Goal: Check status: Check status

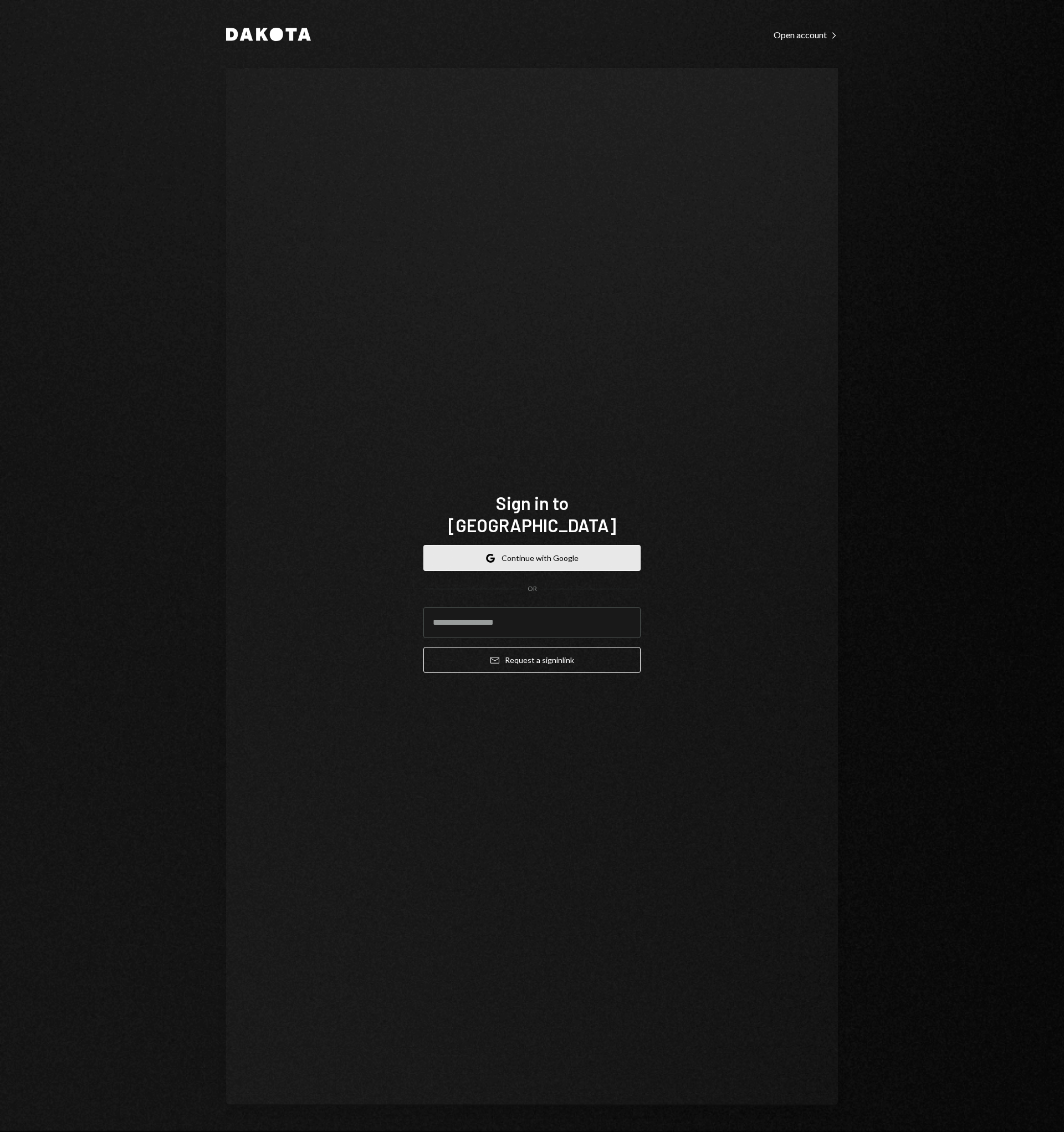
click at [548, 550] on button "Google Continue with Google" at bounding box center [532, 557] width 217 height 26
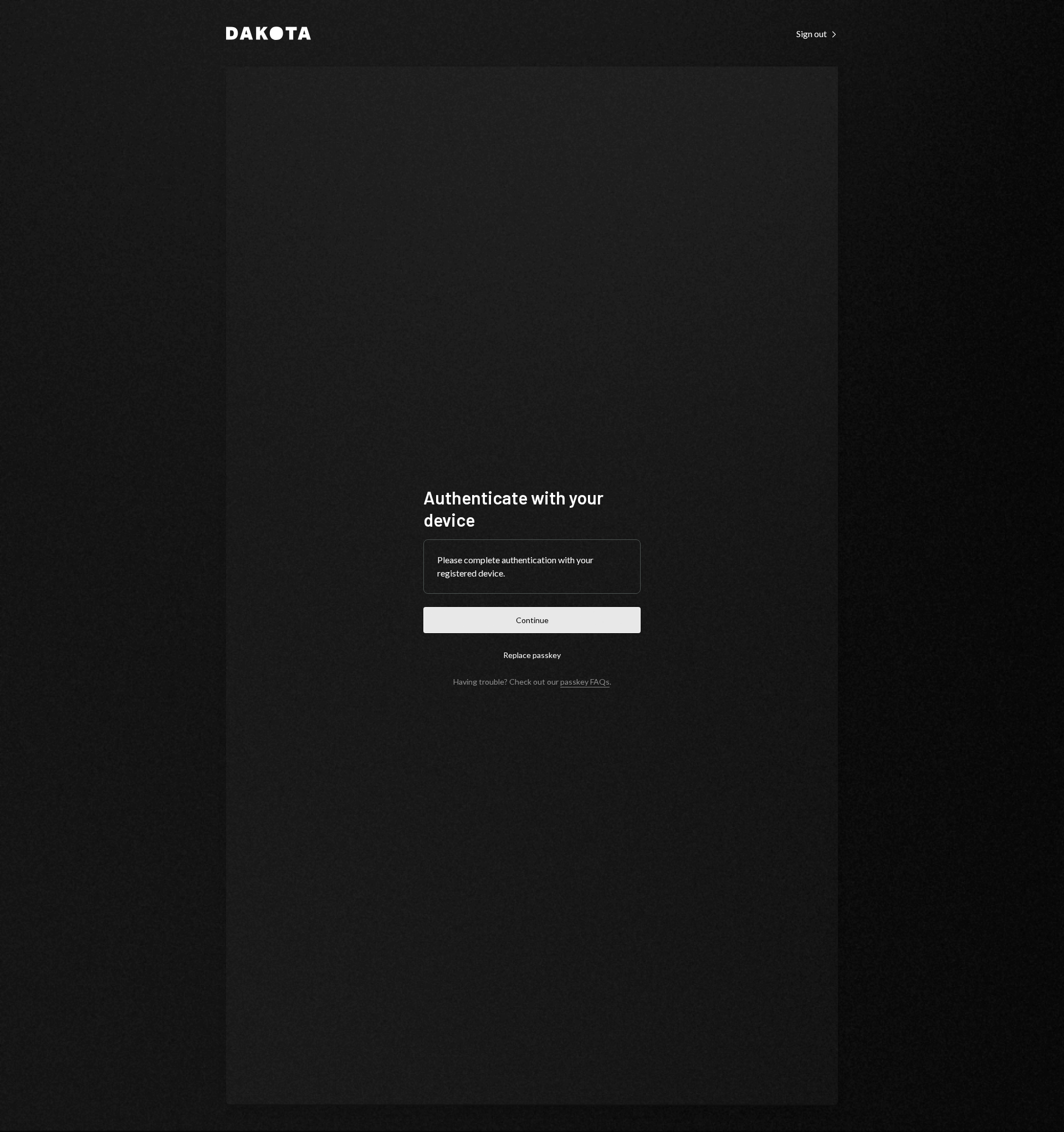
click at [582, 613] on button "Continue" at bounding box center [532, 619] width 217 height 26
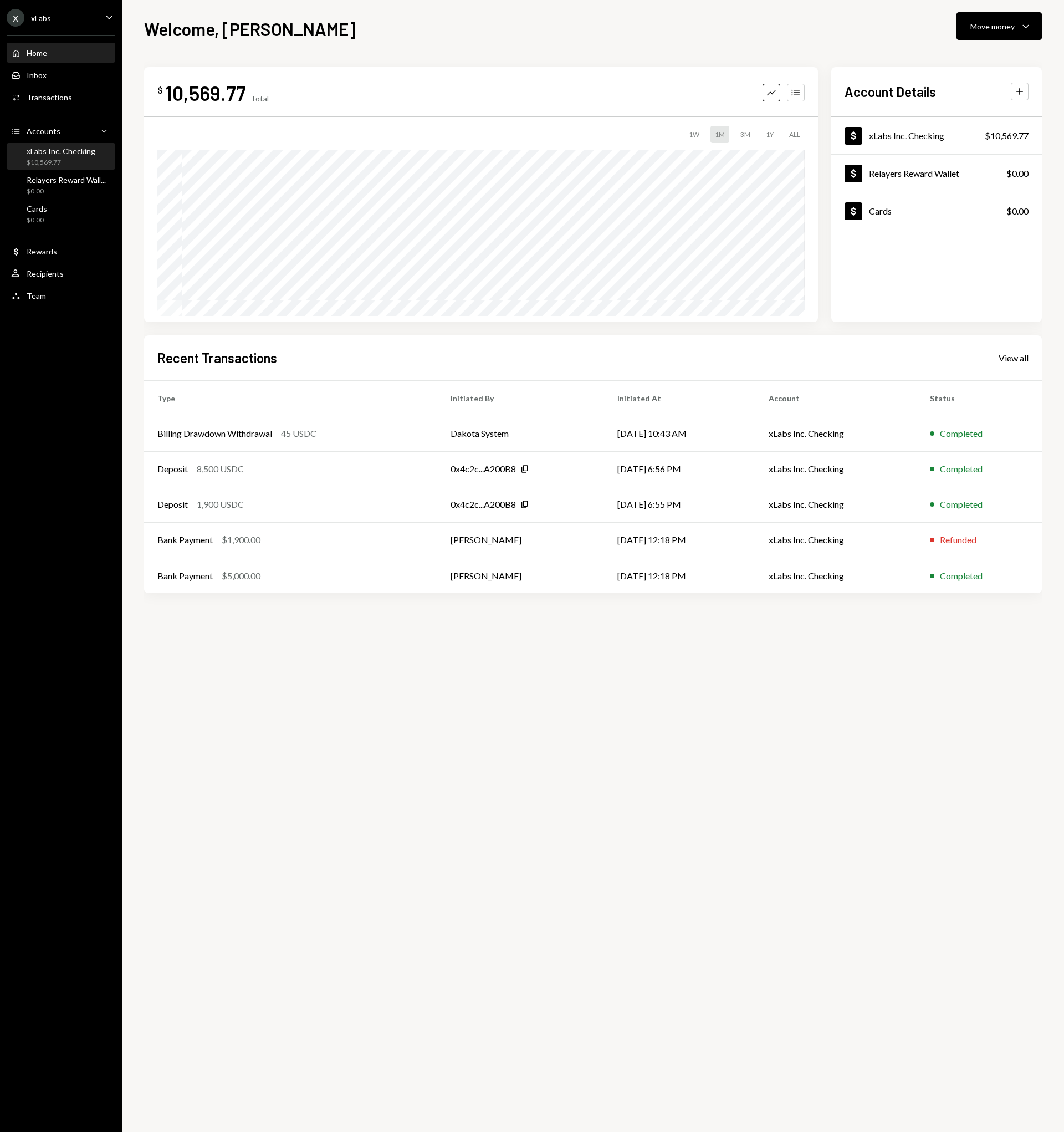
click at [31, 146] on div "xLabs Inc. Checking" at bounding box center [61, 151] width 69 height 9
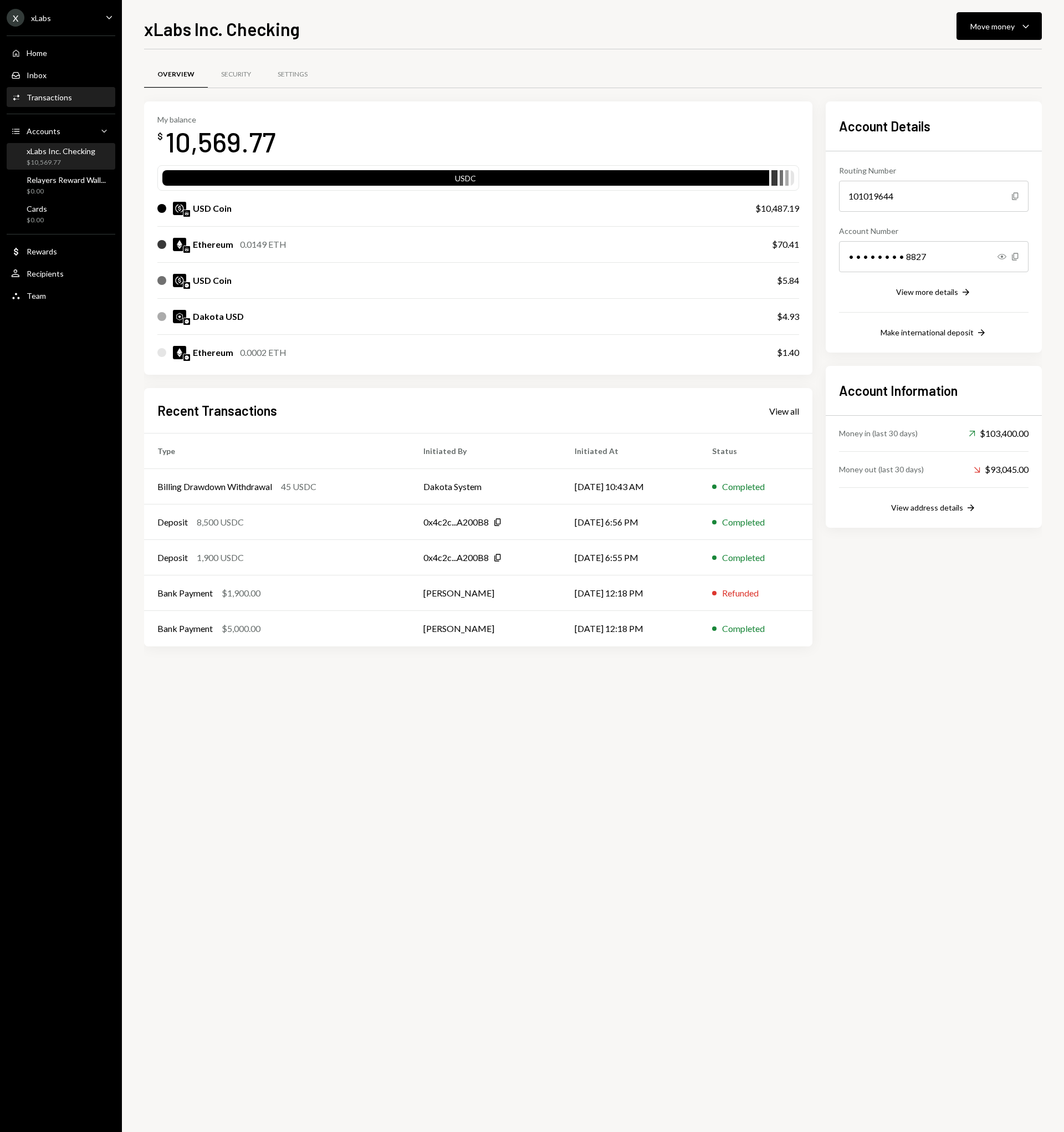
click at [61, 90] on div "Activities Transactions" at bounding box center [61, 98] width 100 height 19
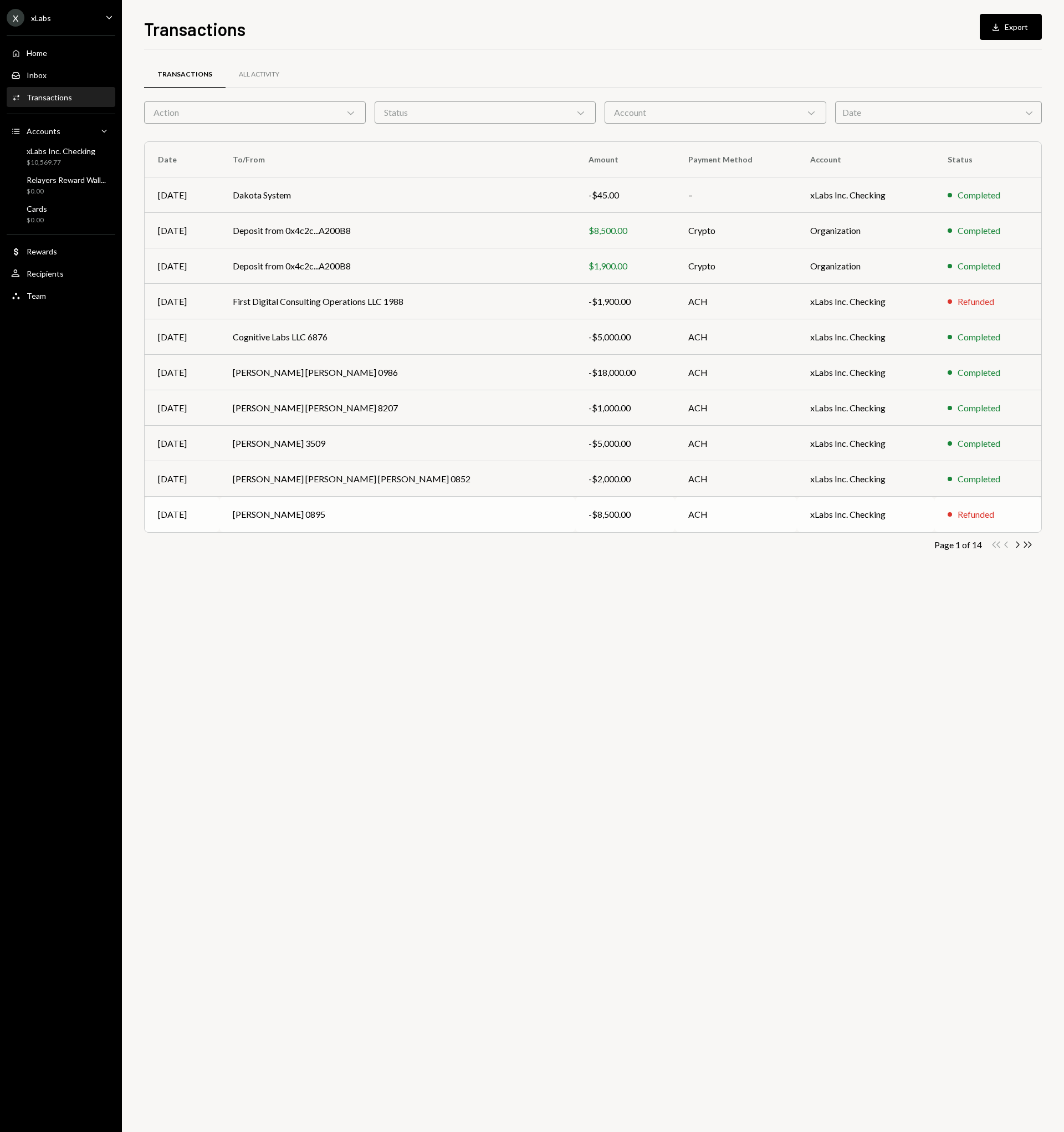
click at [352, 519] on td "[PERSON_NAME] 0895" at bounding box center [398, 515] width 356 height 36
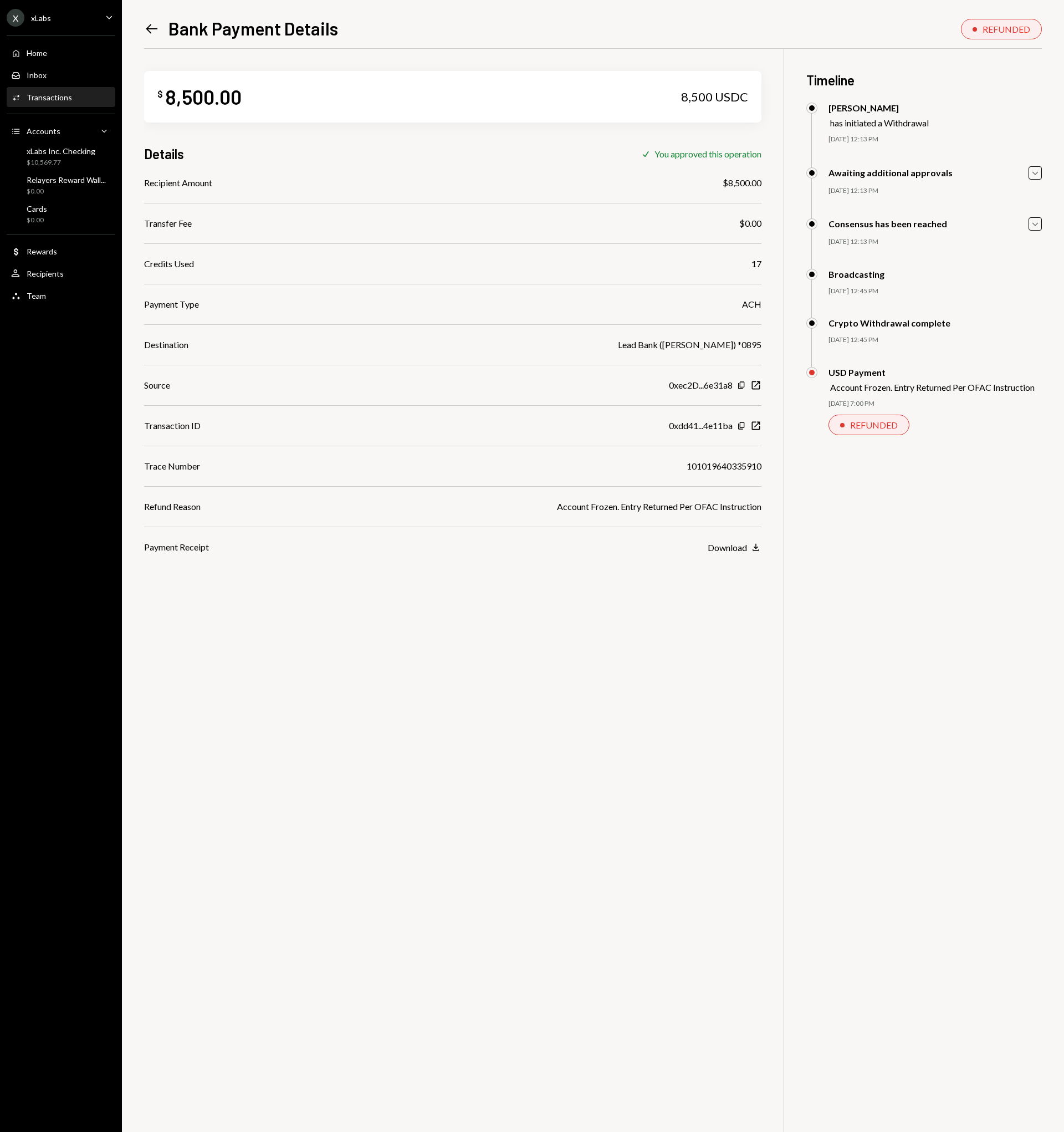
click at [985, 389] on div "Account Frozen. Entry Returned Per OFAC Instruction" at bounding box center [933, 387] width 204 height 11
click at [984, 412] on div "USD Payment Account Frozen. Entry Returned Per OFAC Instruction [DATE] 7:00 PM …" at bounding box center [924, 412] width 235 height 91
click at [984, 387] on div "Account Frozen. Entry Returned Per OFAC Instruction" at bounding box center [933, 387] width 204 height 11
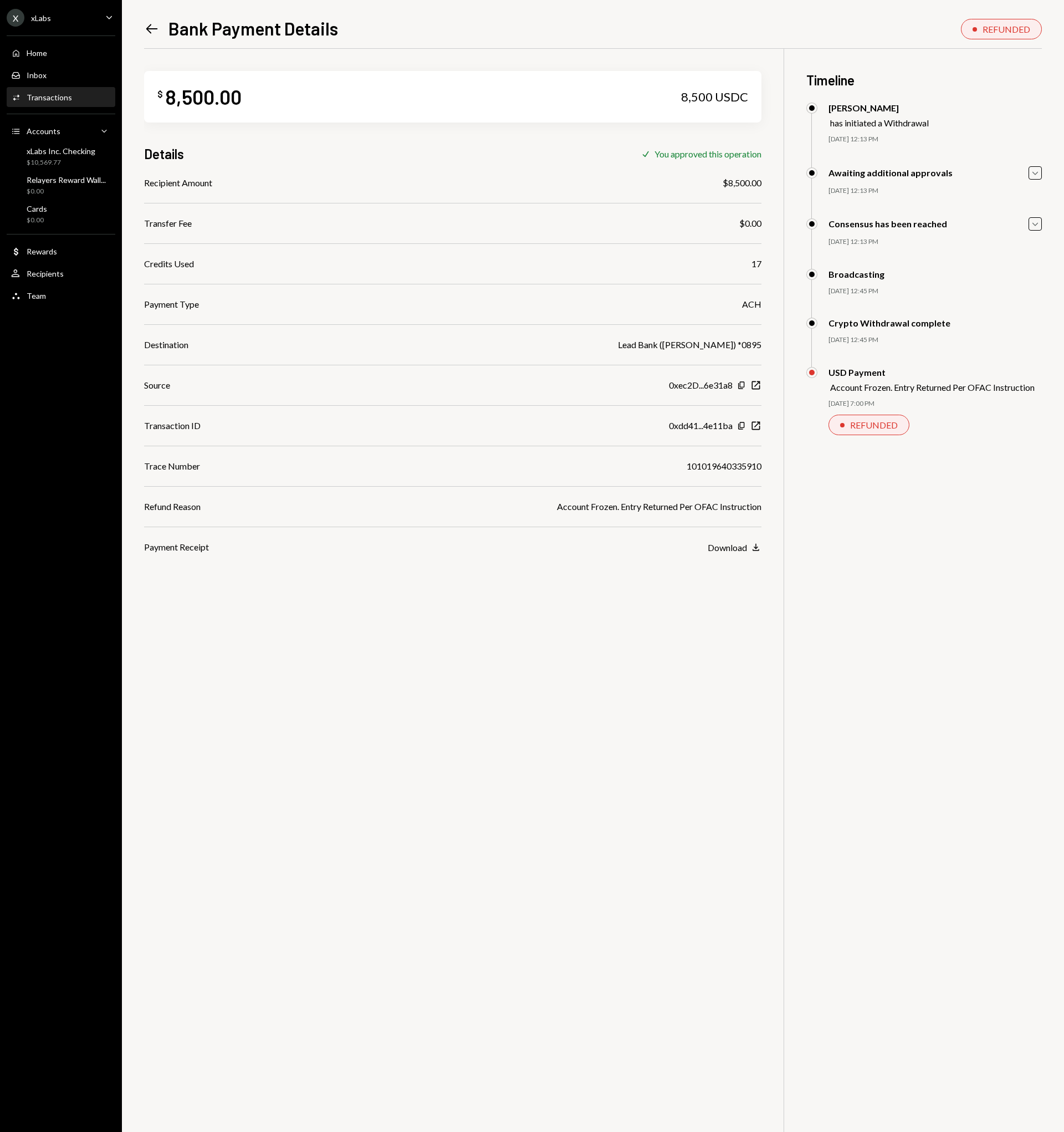
click at [990, 489] on div "$ 8,500.00 8,500 USDC Details Check You approved this operation Recipient Amoun…" at bounding box center [592, 615] width 898 height 1132
click at [146, 27] on icon "Left Arrow" at bounding box center [152, 29] width 16 height 16
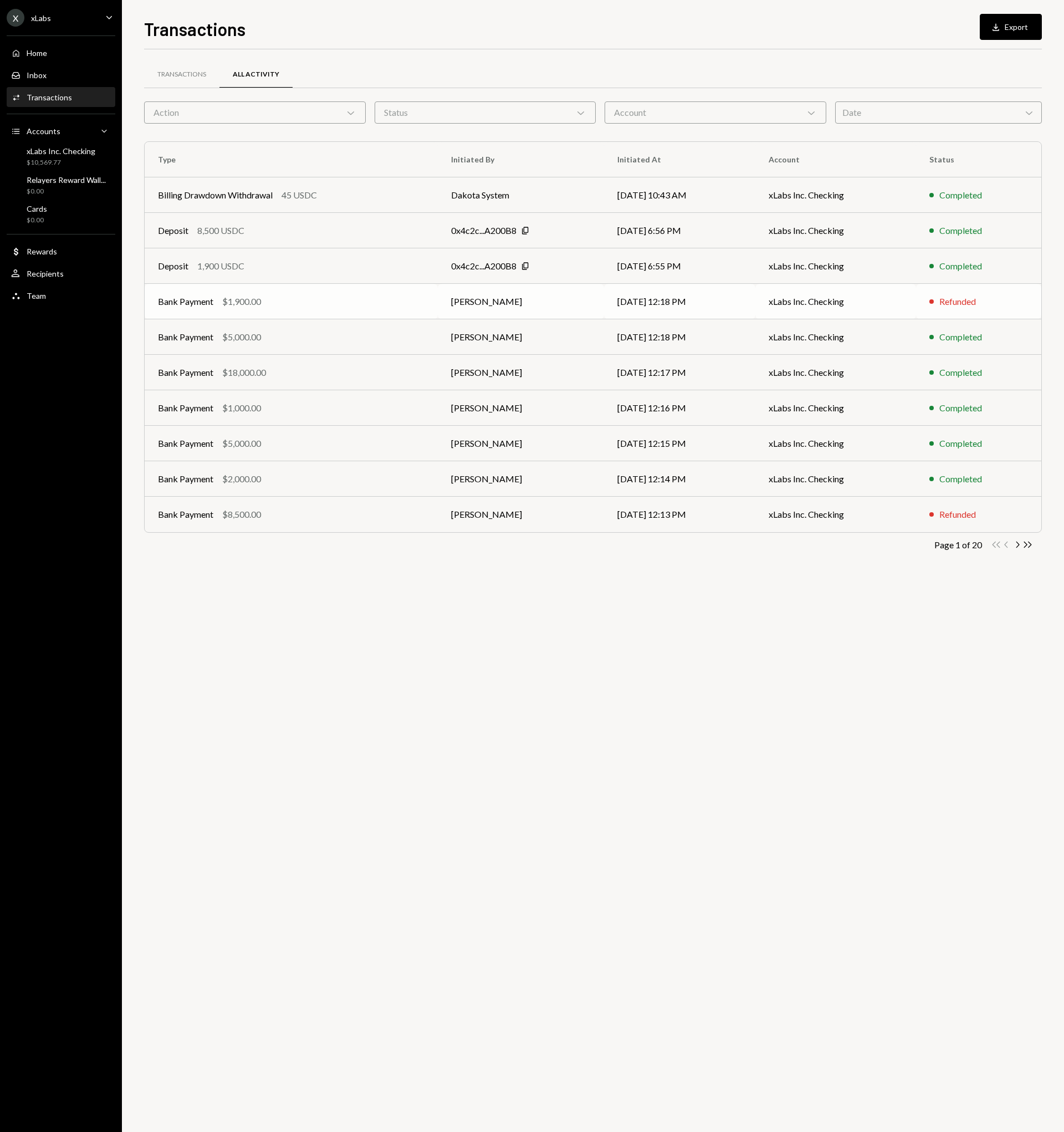
click at [389, 307] on div "Bank Payment $1,900.00" at bounding box center [291, 301] width 266 height 13
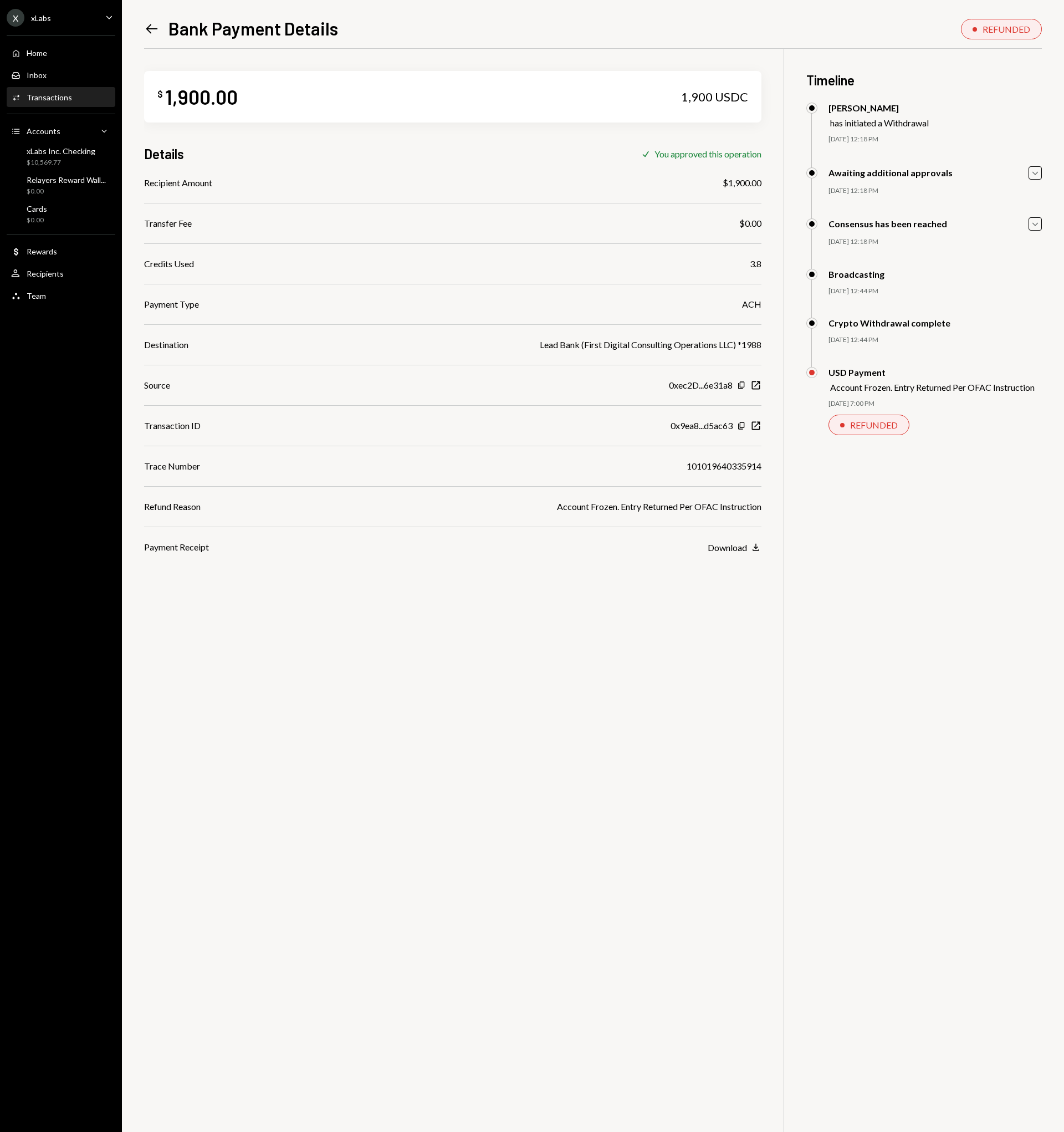
click at [151, 30] on icon "Left Arrow" at bounding box center [152, 29] width 16 height 16
